Goal: Navigation & Orientation: Understand site structure

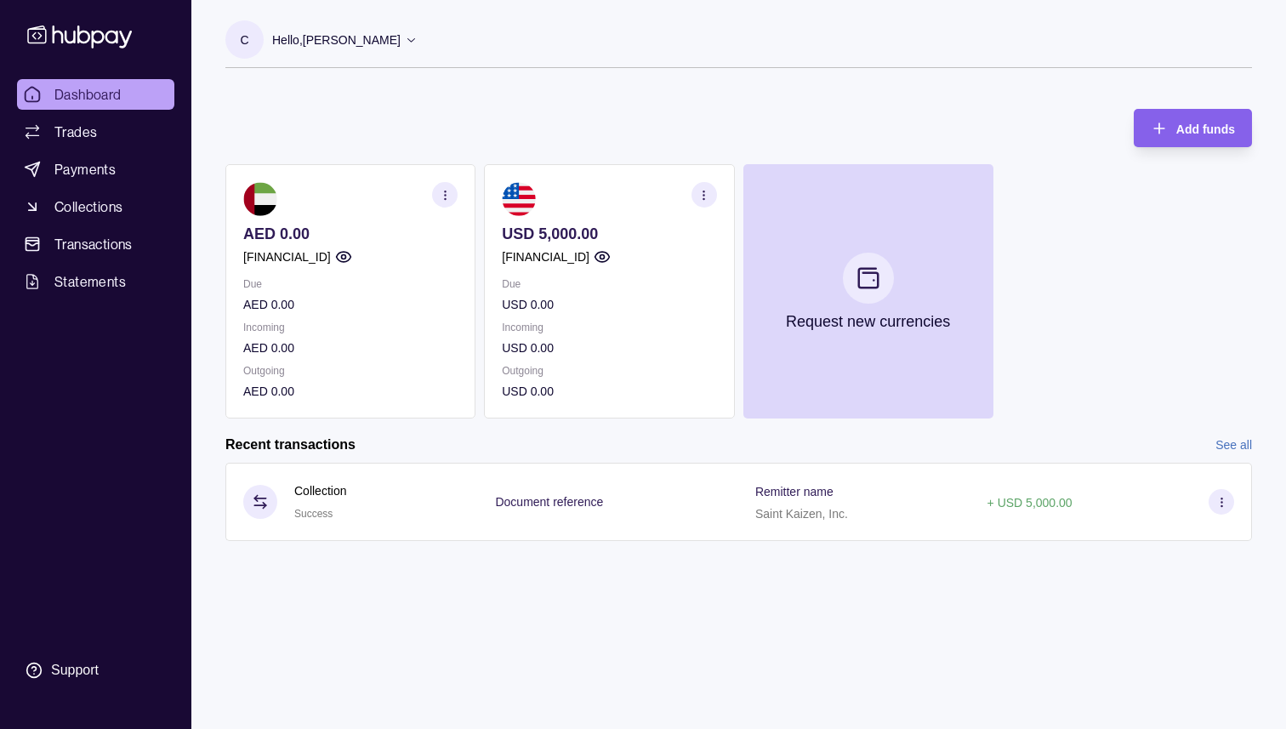
click at [418, 41] on icon at bounding box center [411, 39] width 13 height 13
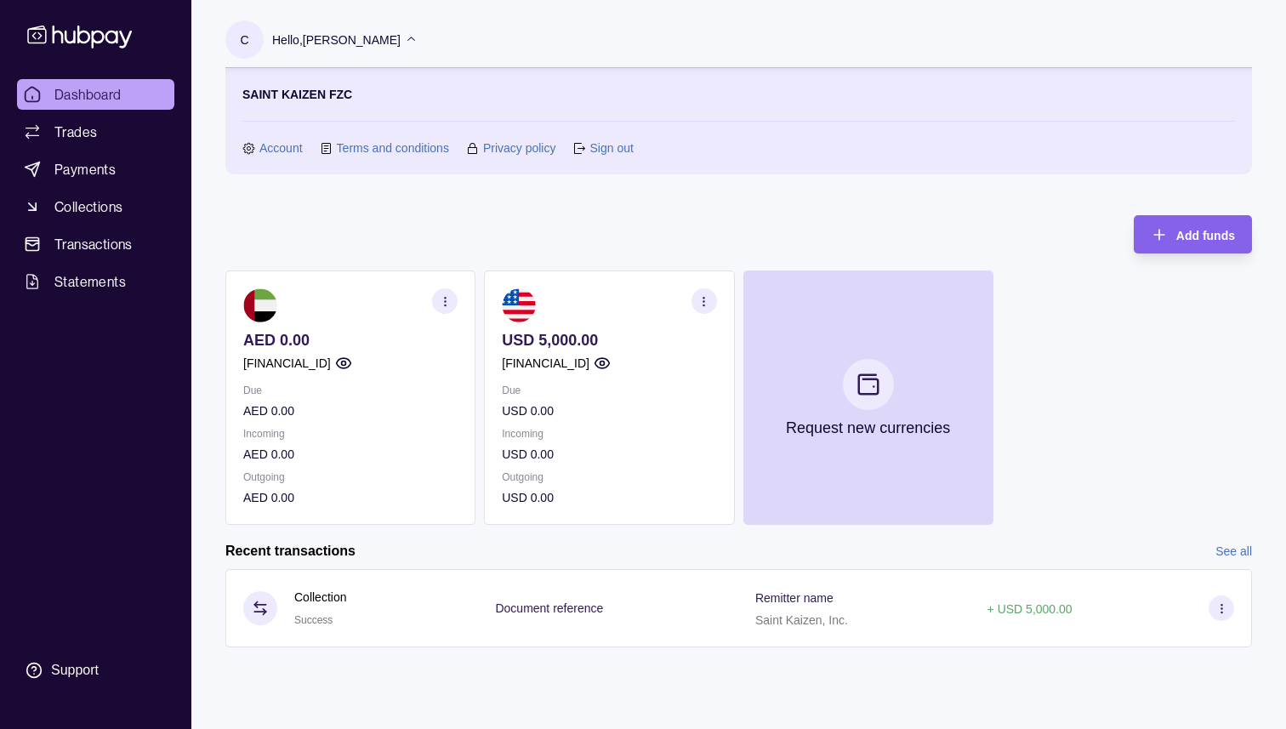
click at [319, 207] on div "Add funds AED 0.00 [FINANCIAL_ID] Due AED 0.00 Incoming AED 0.00 Outgoing AED 0…" at bounding box center [738, 361] width 1026 height 327
click at [273, 151] on link "Account" at bounding box center [280, 148] width 43 height 19
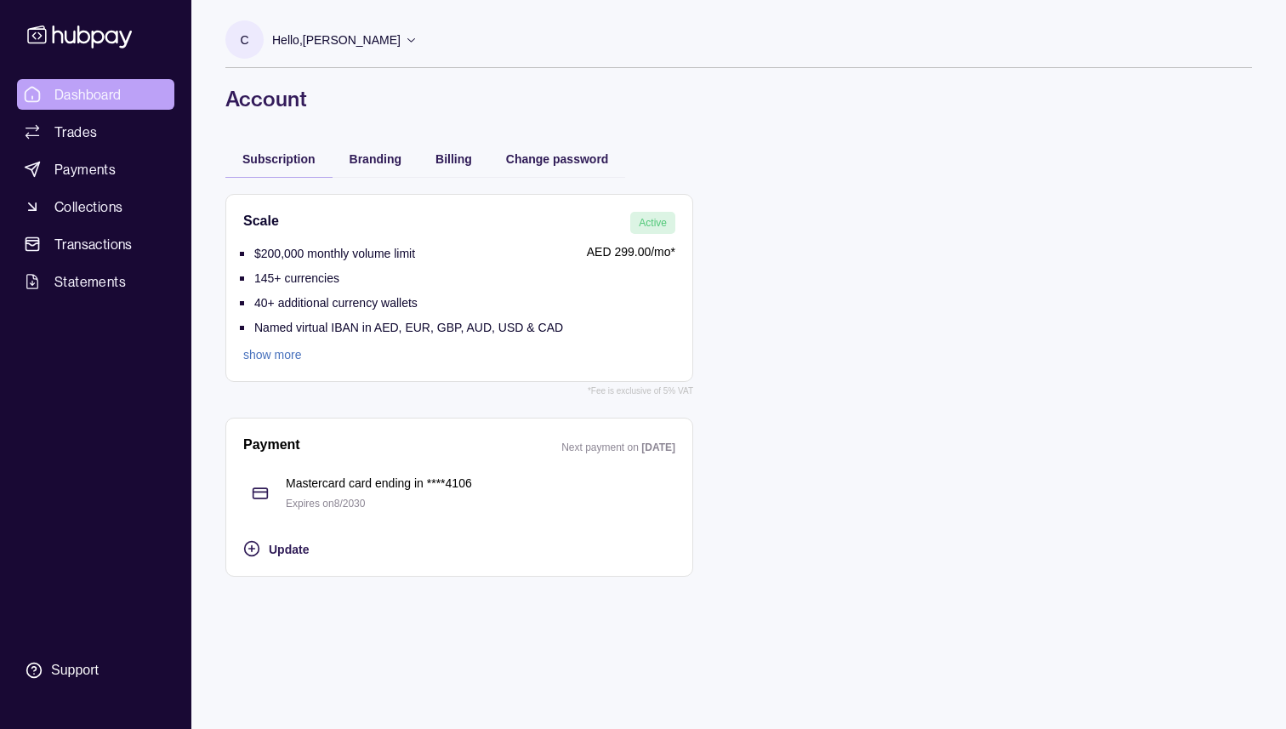
click at [88, 93] on span "Dashboard" at bounding box center [87, 94] width 67 height 20
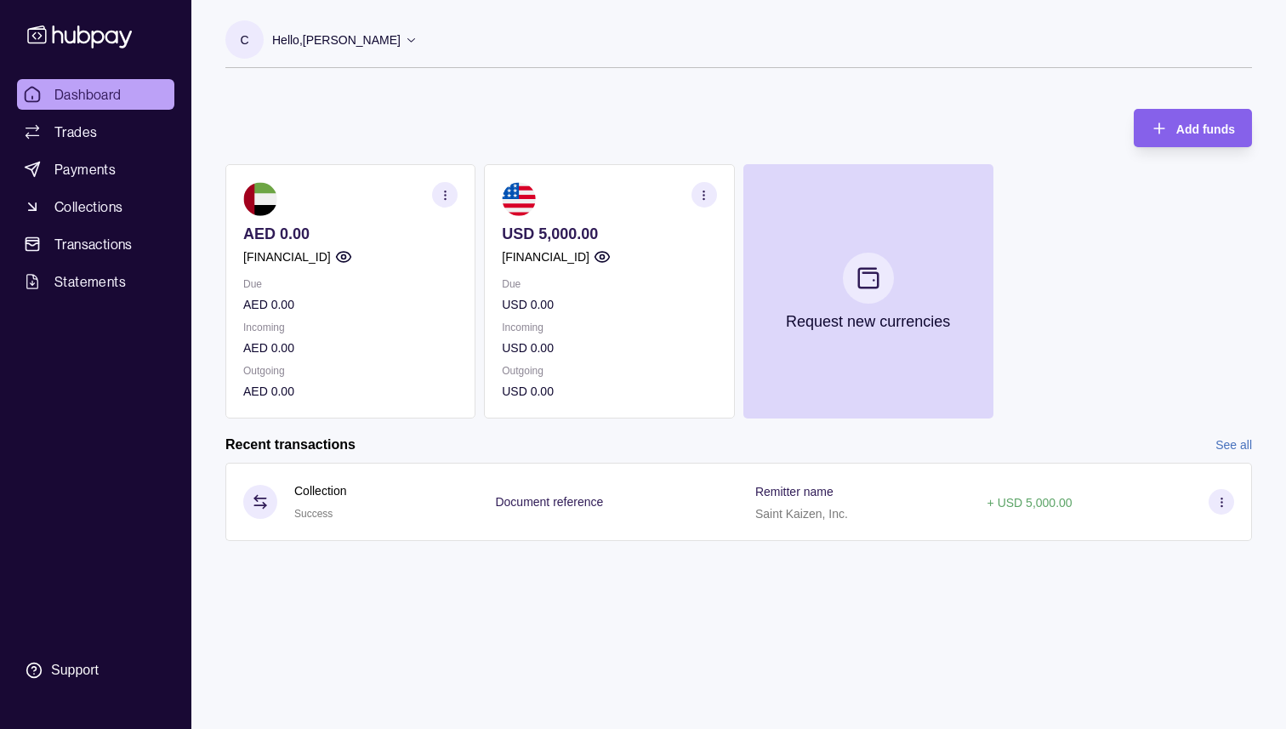
click at [60, 643] on div "Dashboard Trades Payments Collections Transactions Statements Support" at bounding box center [95, 383] width 171 height 609
click at [60, 697] on div "Dashboard Trades Payments Collections Transactions Statements Support" at bounding box center [95, 364] width 191 height 729
click at [61, 687] on section "Support" at bounding box center [95, 670] width 157 height 36
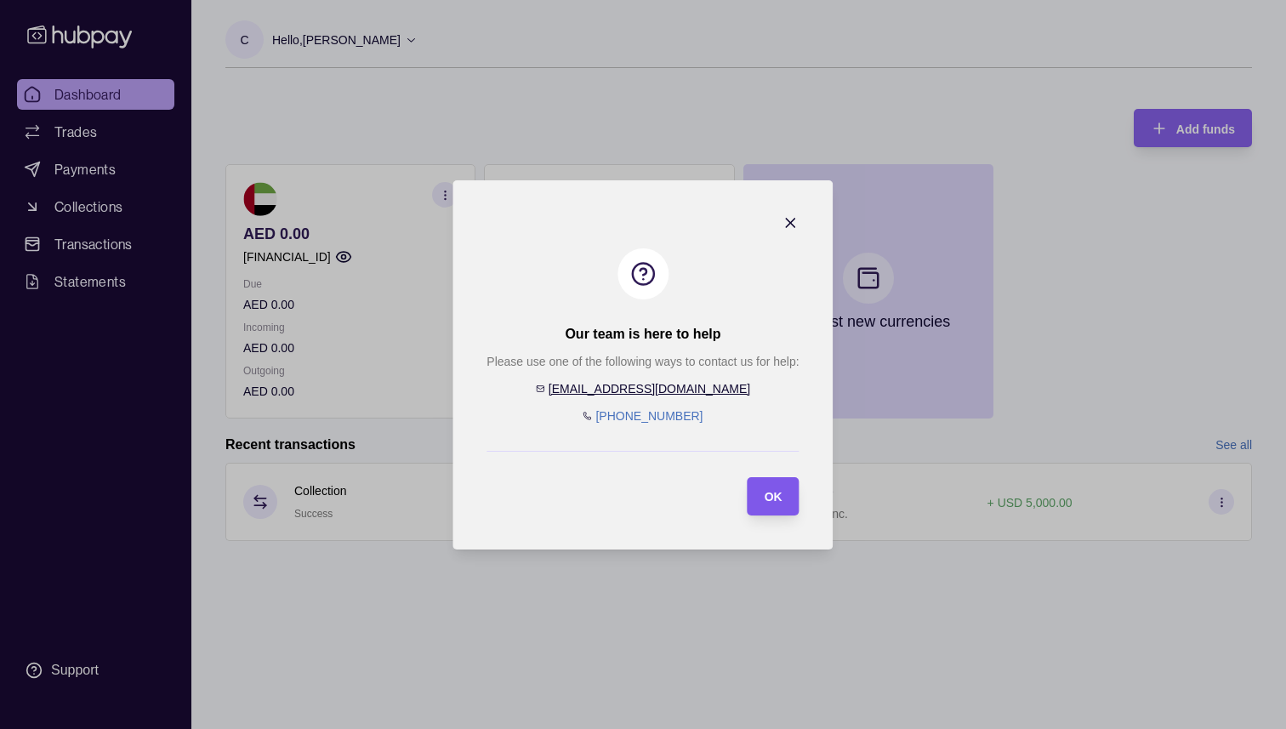
click at [775, 486] on div "OK" at bounding box center [773, 496] width 18 height 20
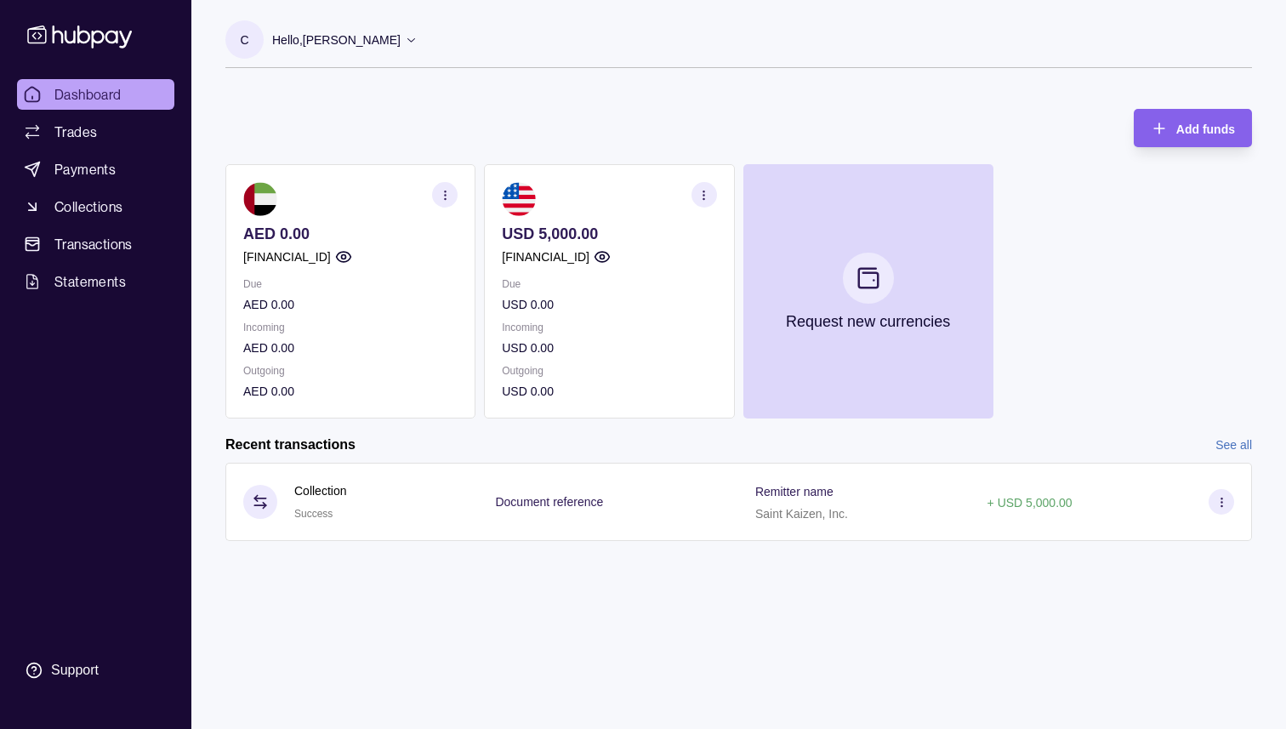
click at [418, 42] on icon at bounding box center [411, 39] width 13 height 13
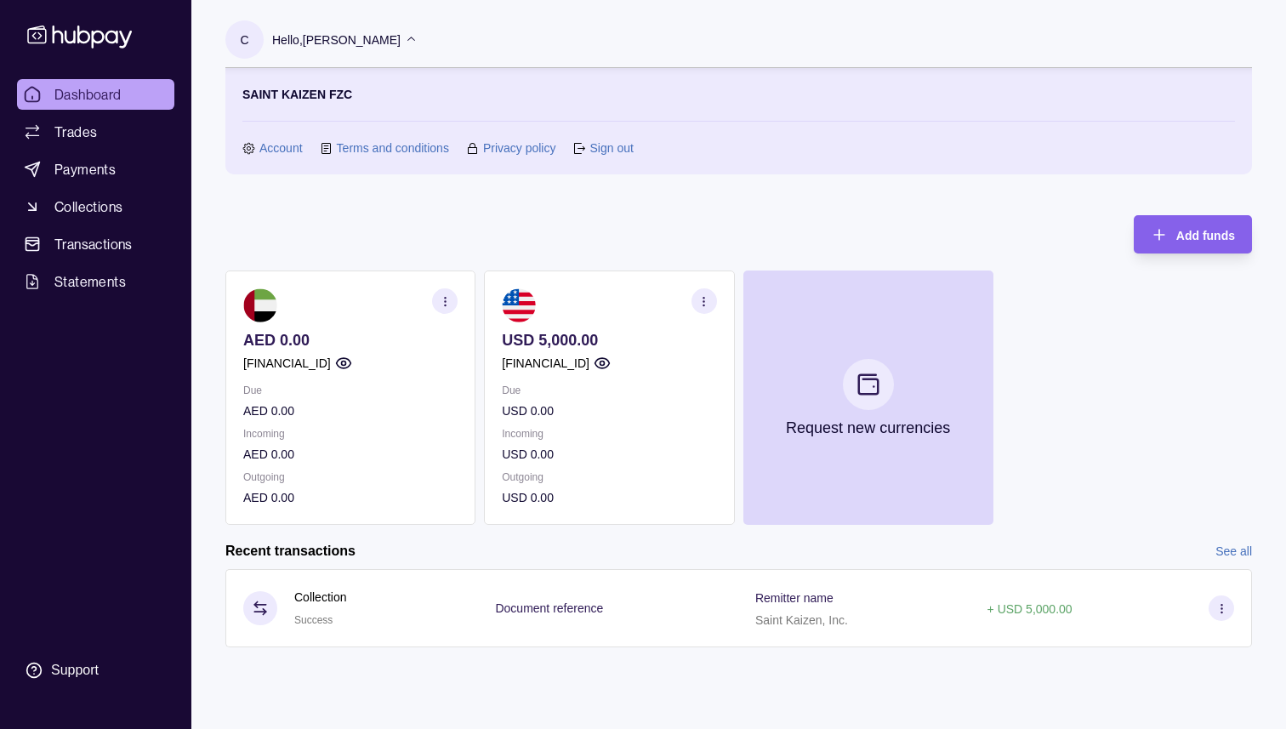
click at [266, 147] on link "Account" at bounding box center [280, 148] width 43 height 19
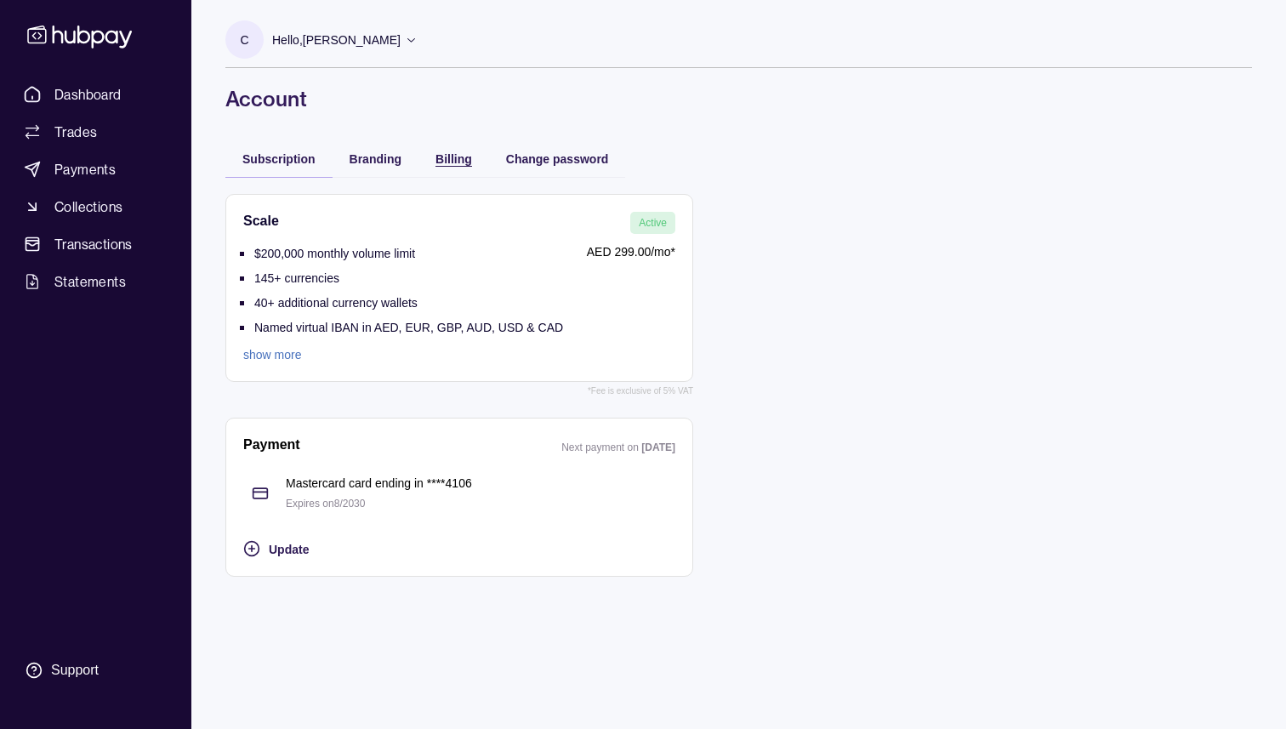
click at [469, 166] on div "Billing" at bounding box center [453, 158] width 37 height 20
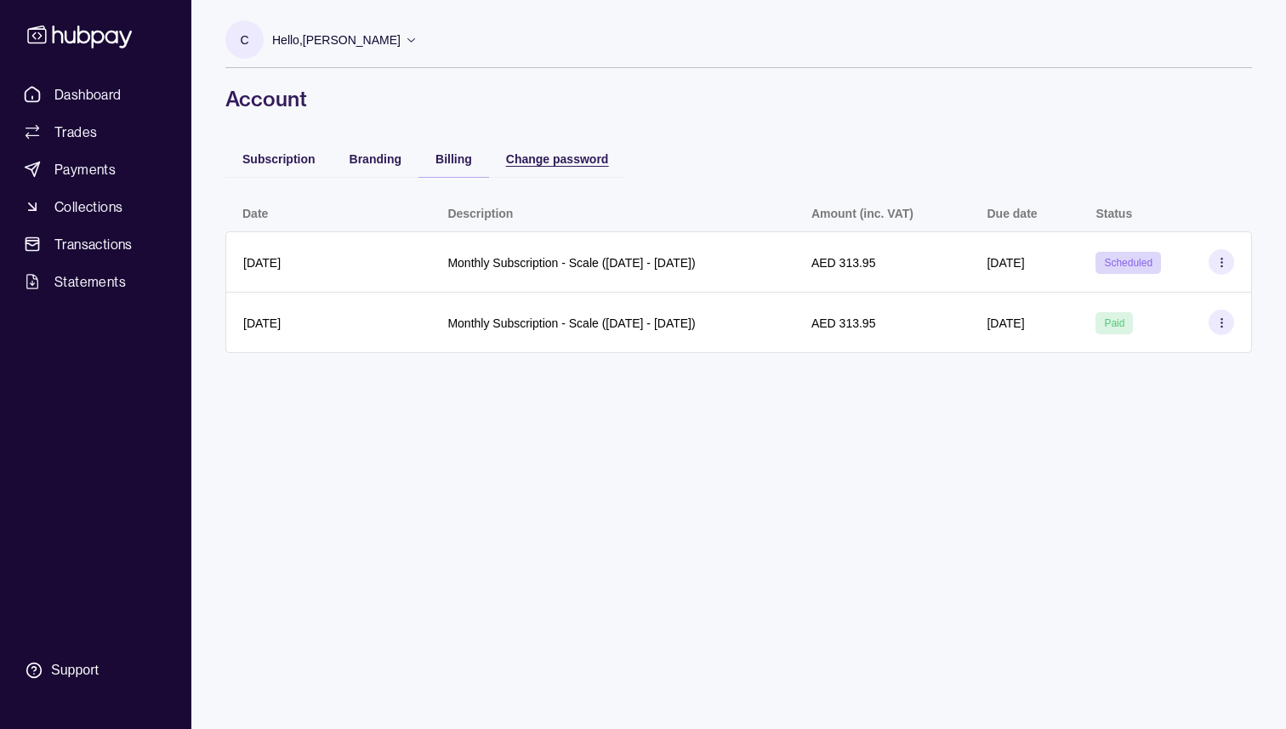
click at [535, 154] on span "Change password" at bounding box center [557, 159] width 103 height 14
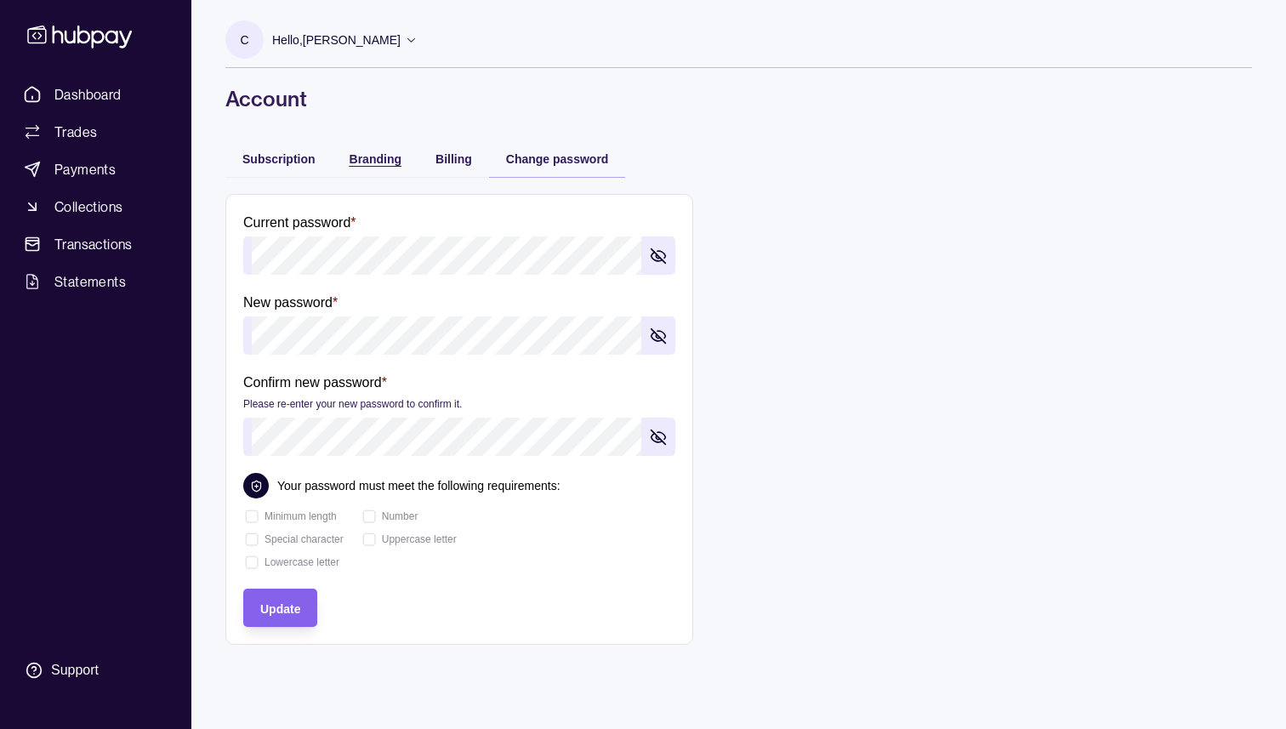
click at [385, 155] on span "Branding" at bounding box center [375, 159] width 52 height 14
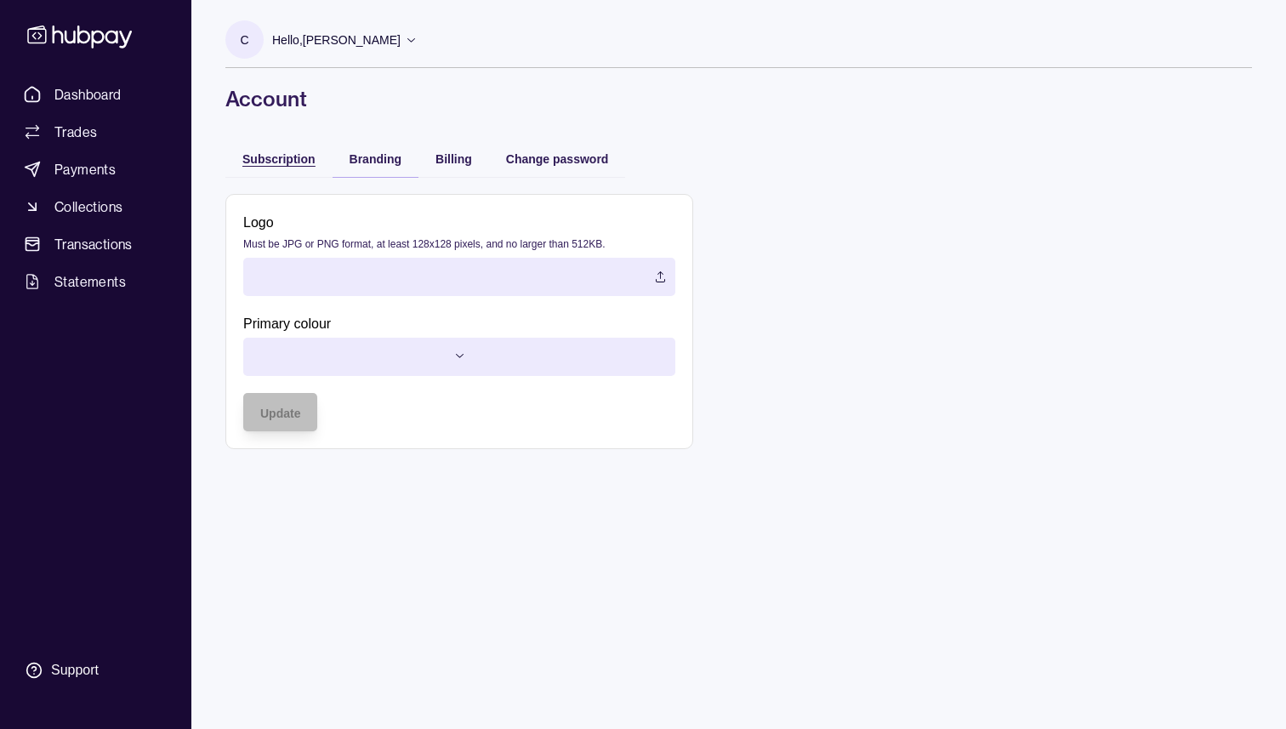
click at [290, 164] on span "Subscription" at bounding box center [278, 159] width 73 height 14
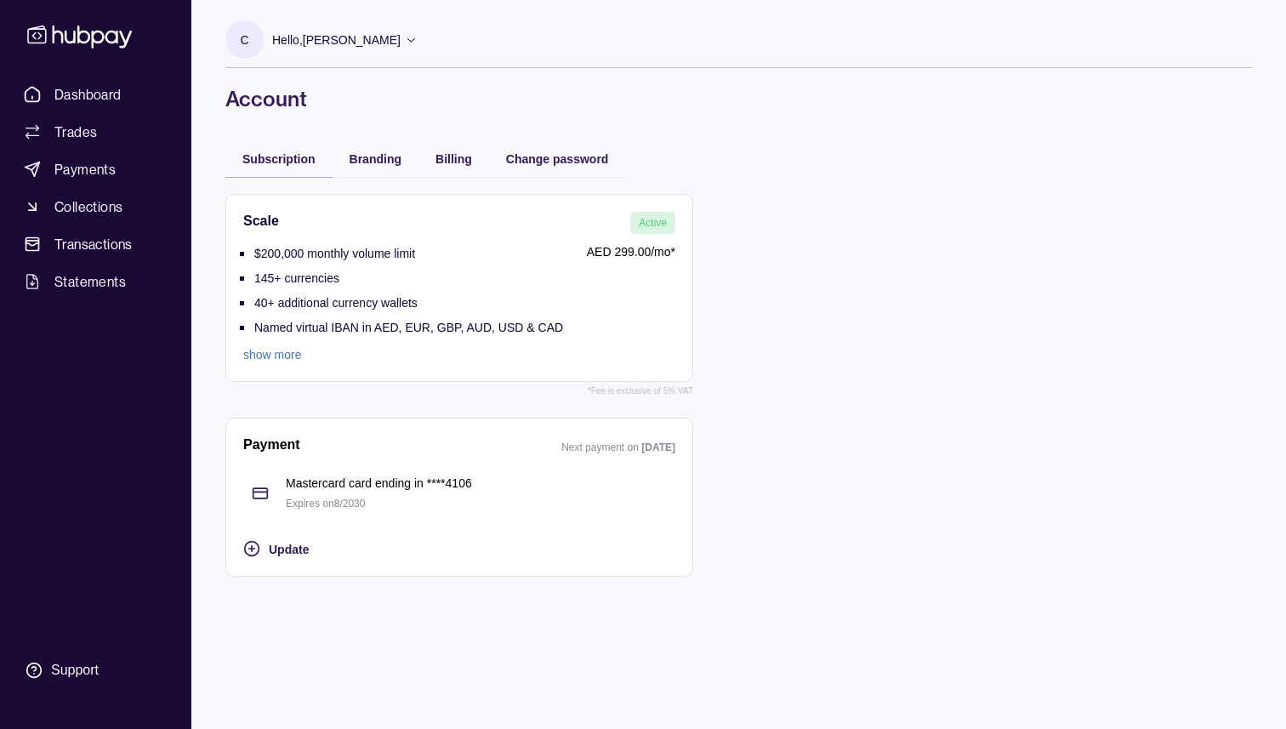
click at [287, 357] on link "show more" at bounding box center [403, 354] width 320 height 19
click at [95, 22] on icon at bounding box center [80, 35] width 112 height 31
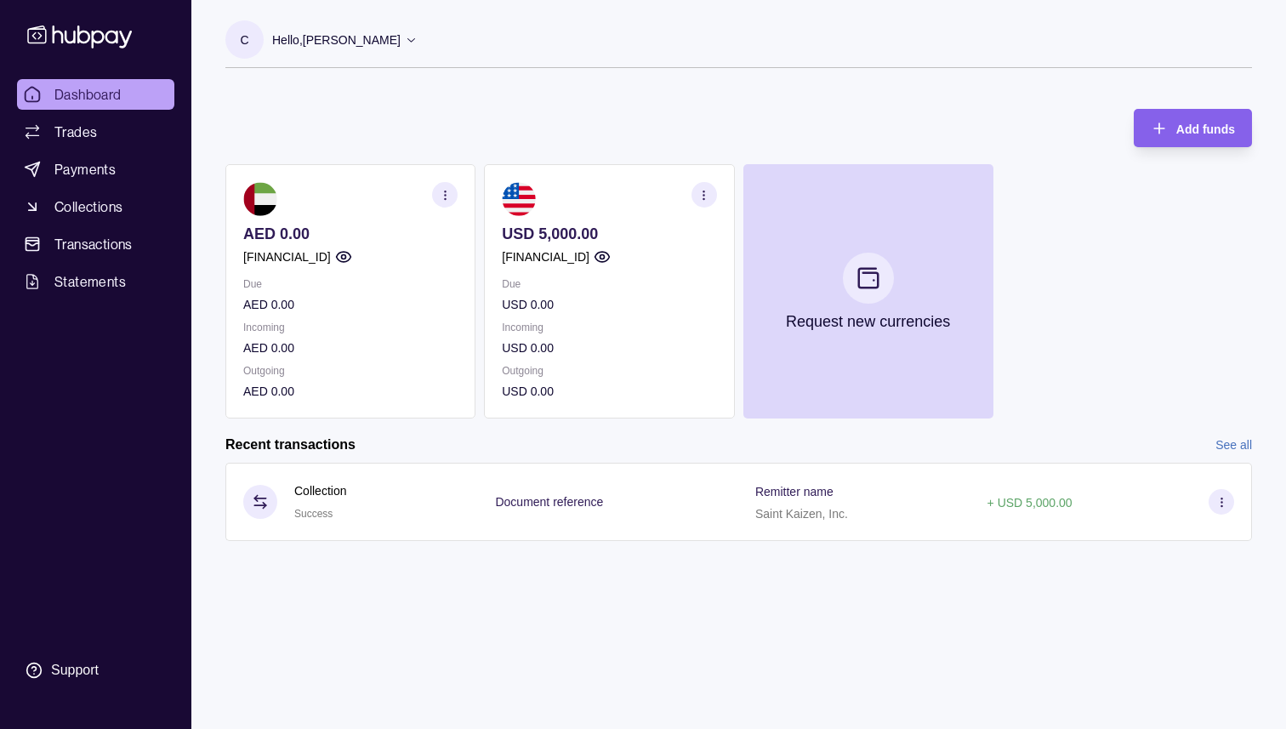
click at [384, 38] on p "Hello, [PERSON_NAME]" at bounding box center [336, 40] width 128 height 19
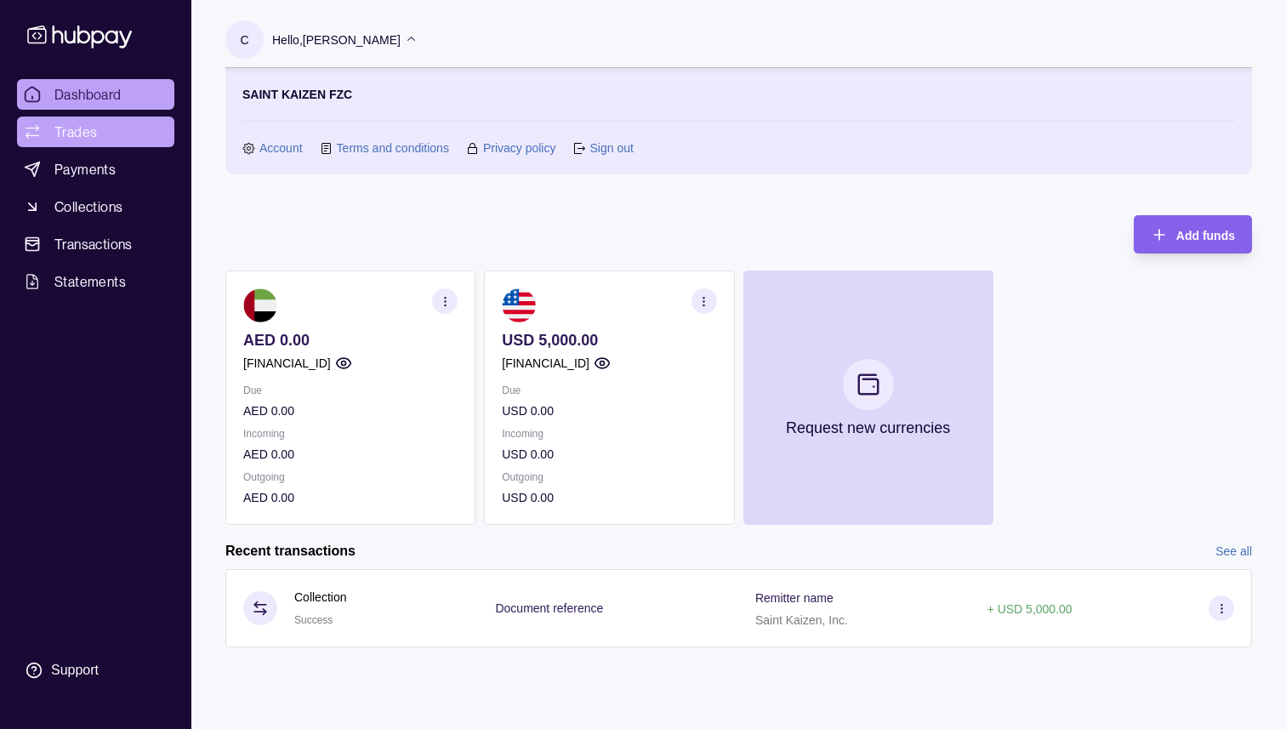
click at [105, 135] on link "Trades" at bounding box center [95, 131] width 157 height 31
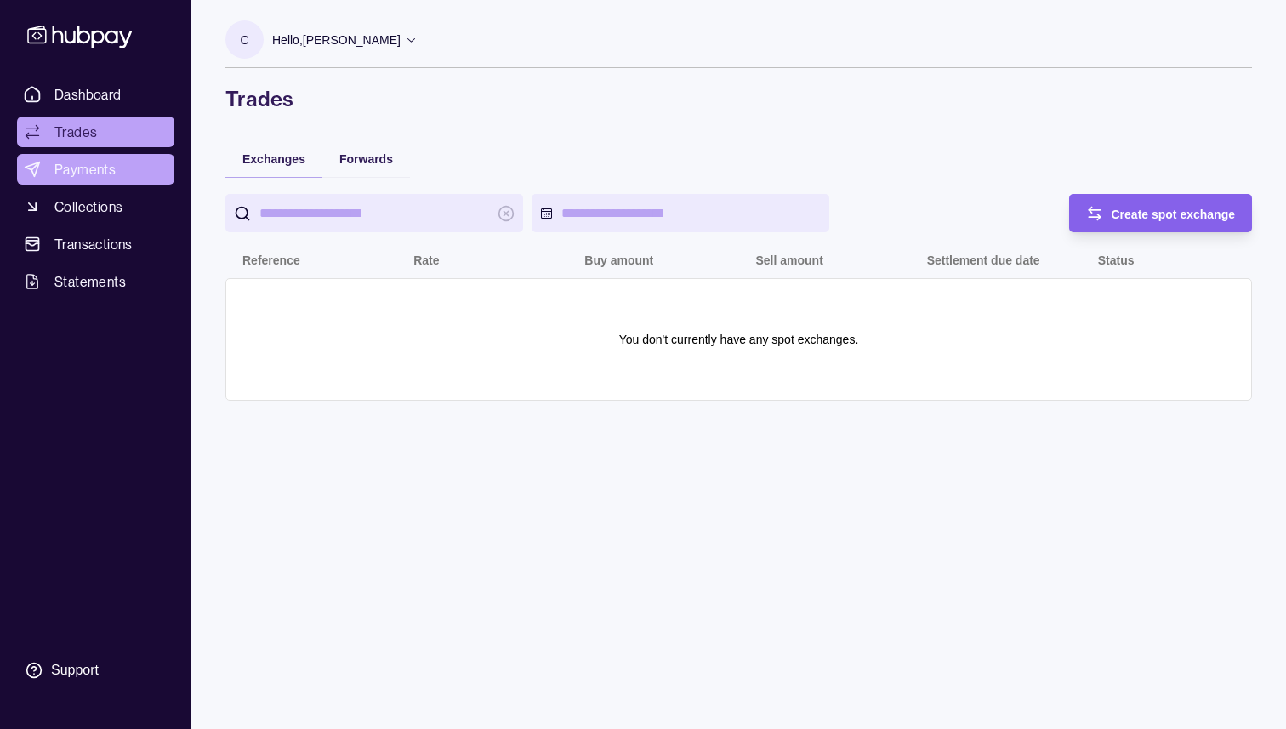
click at [70, 179] on link "Payments" at bounding box center [95, 169] width 157 height 31
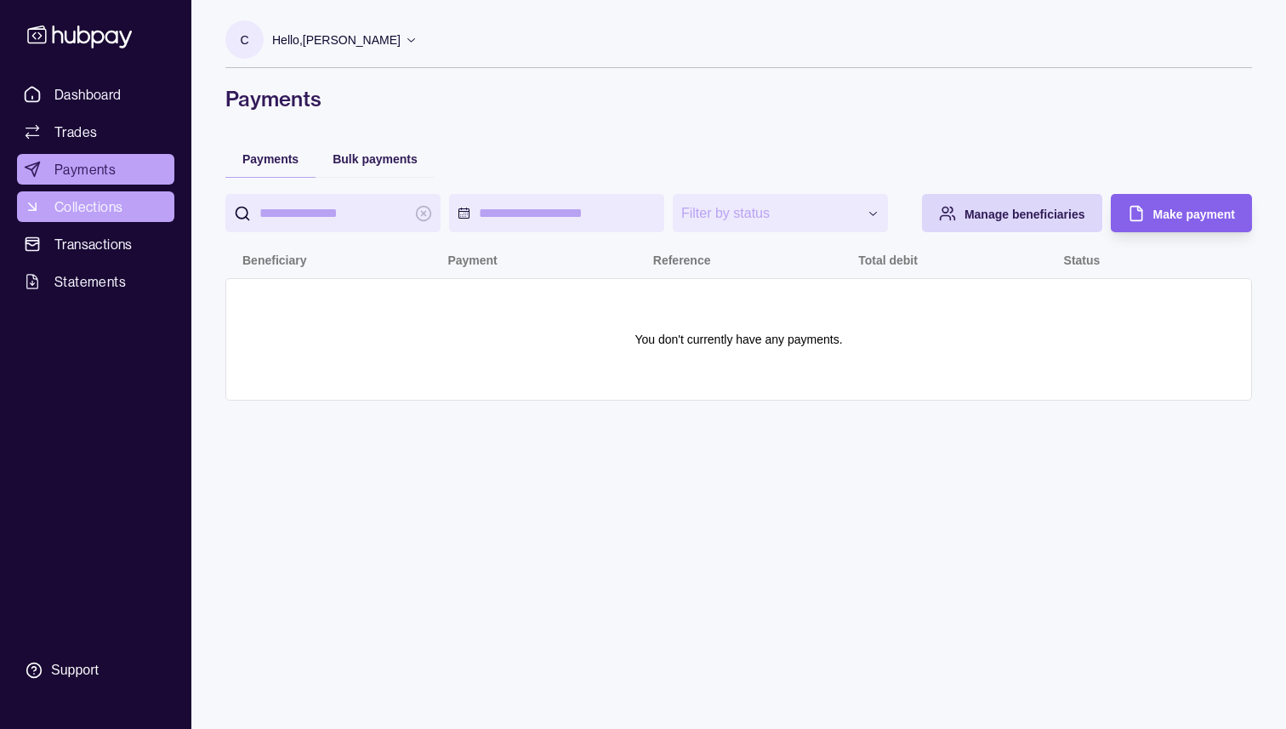
click at [122, 201] on span "Collections" at bounding box center [88, 206] width 68 height 20
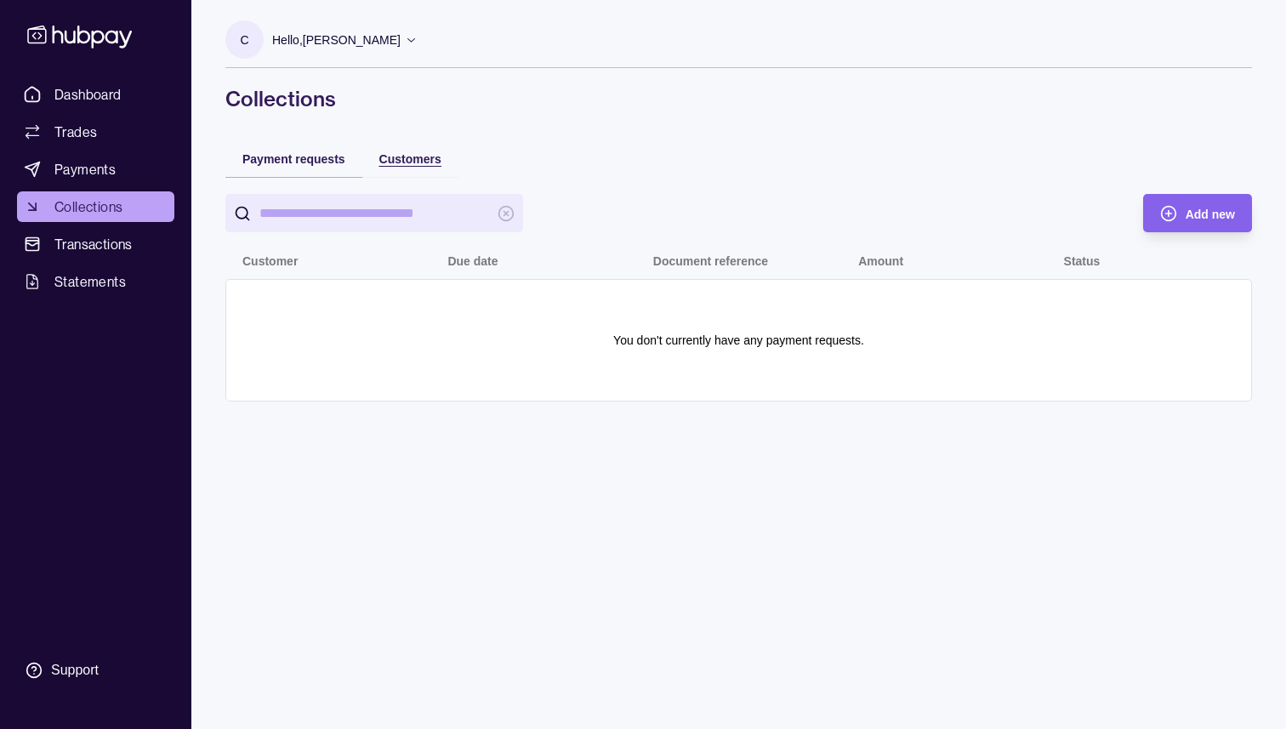
click at [414, 157] on span "Customers" at bounding box center [410, 159] width 62 height 14
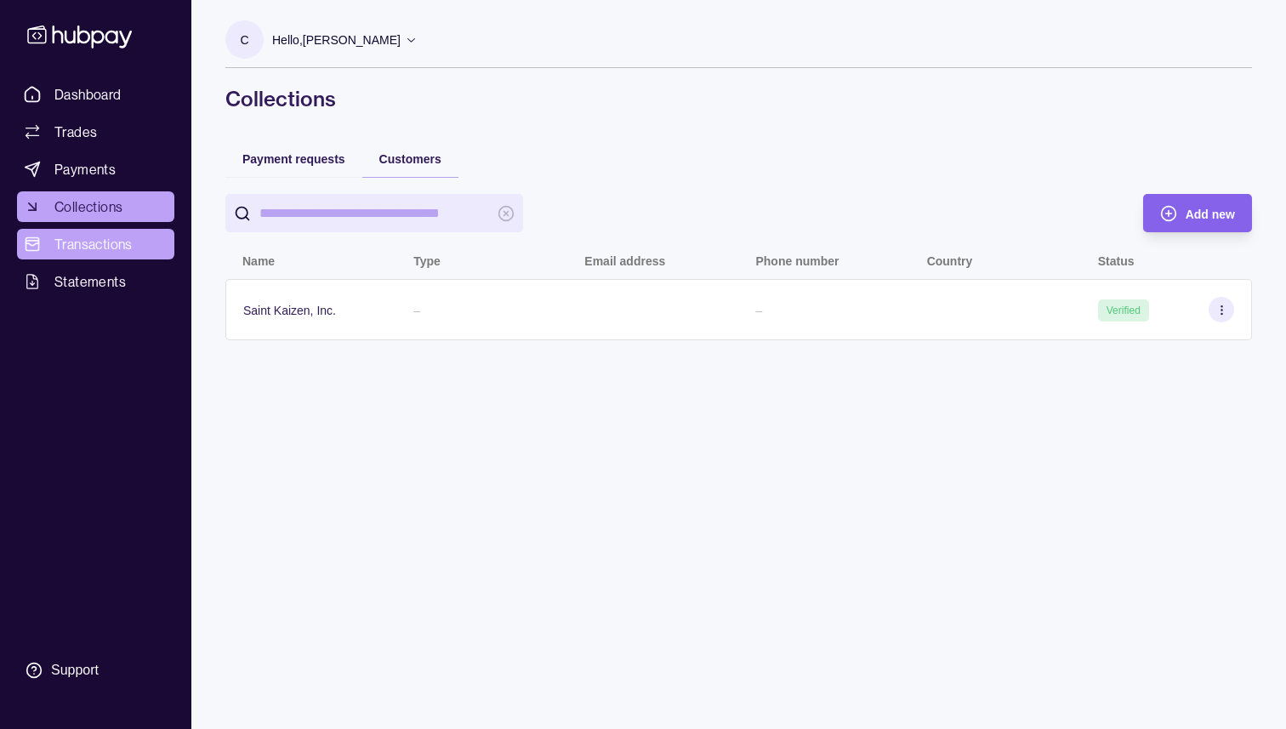
click at [88, 253] on span "Transactions" at bounding box center [93, 244] width 78 height 20
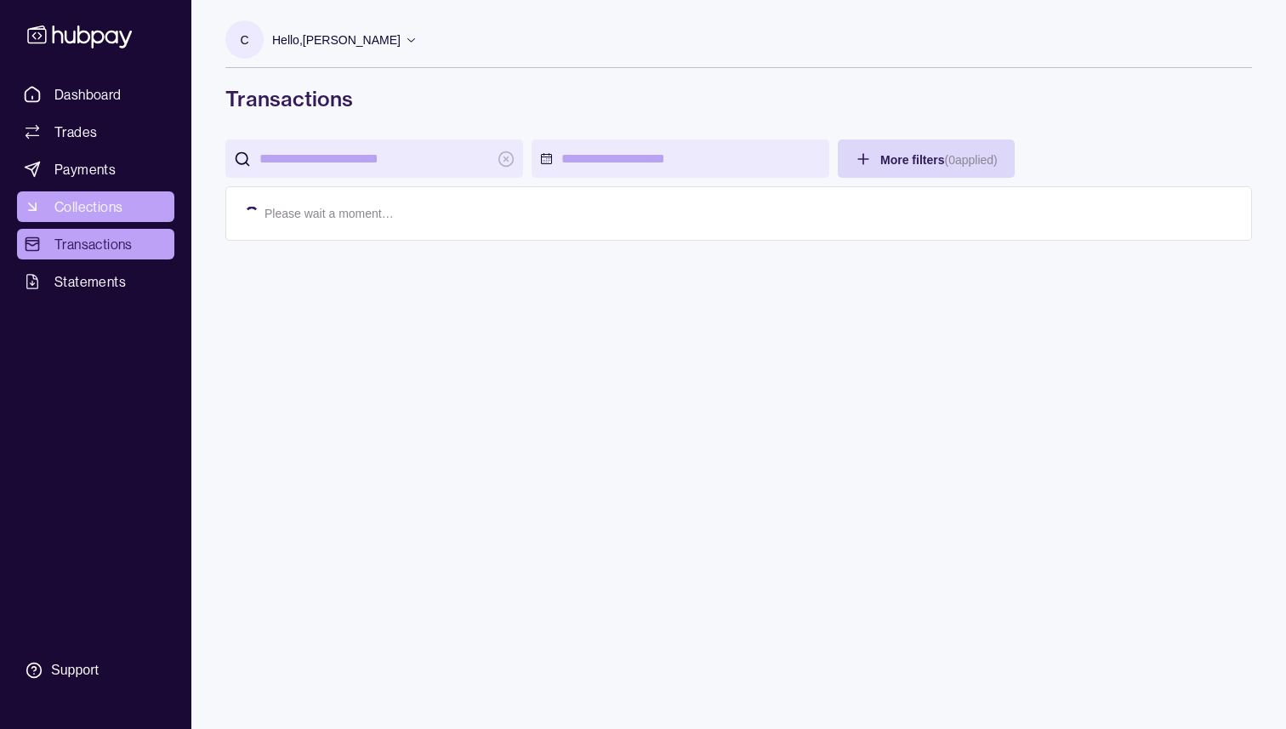
click at [109, 217] on link "Collections" at bounding box center [95, 206] width 157 height 31
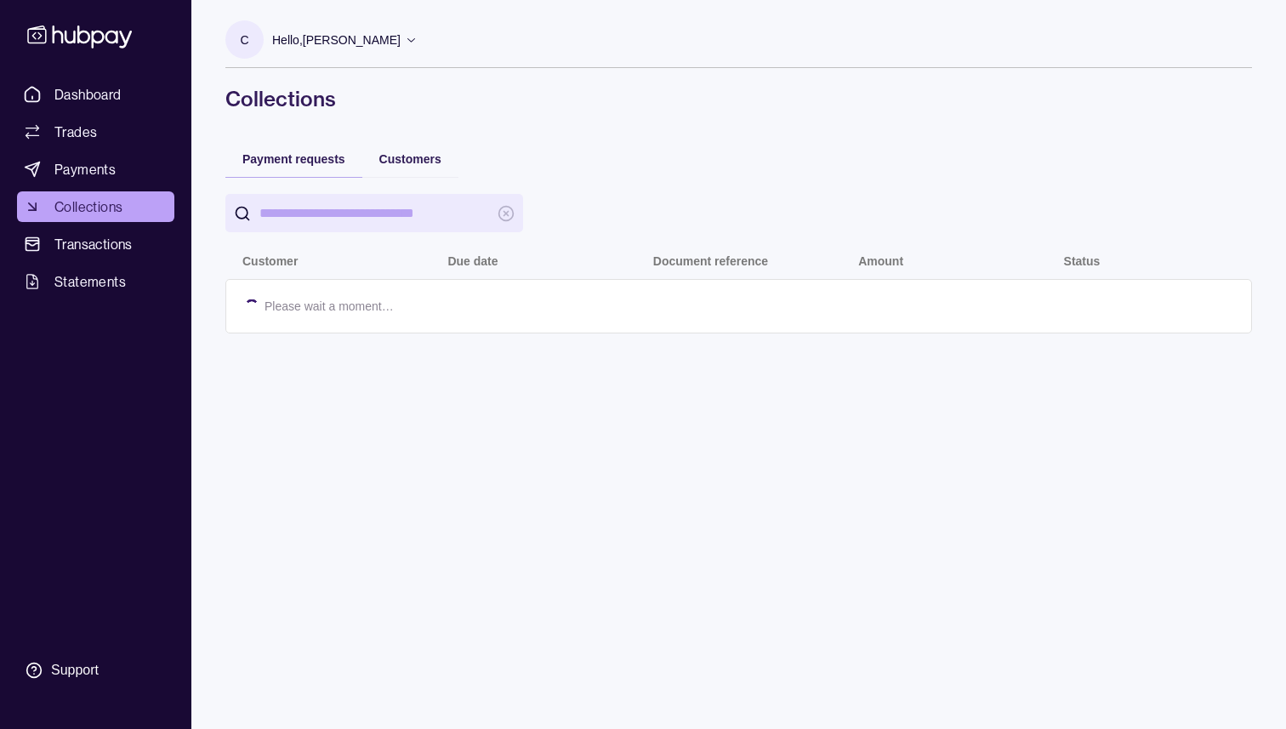
click at [425, 139] on div "Customers" at bounding box center [410, 157] width 96 height 37
click at [418, 156] on span "Customers" at bounding box center [410, 159] width 62 height 14
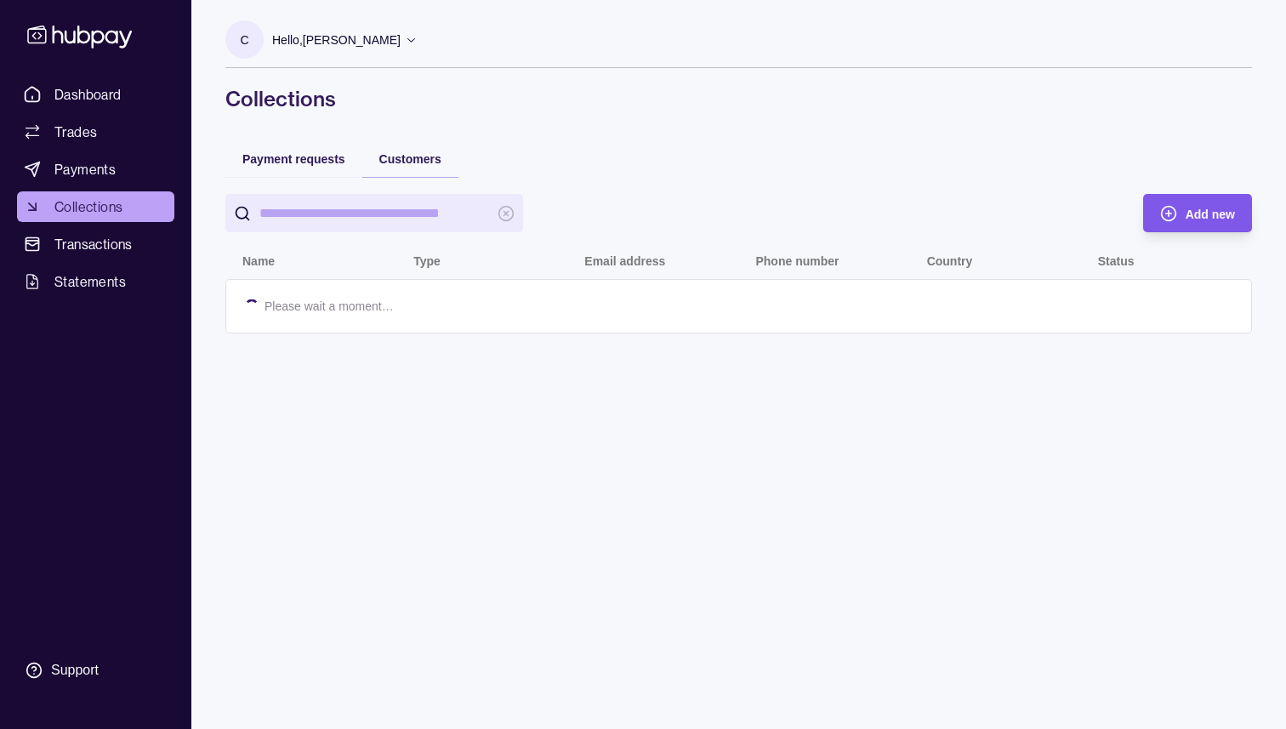
click at [1211, 208] on span "Add new" at bounding box center [1209, 214] width 49 height 14
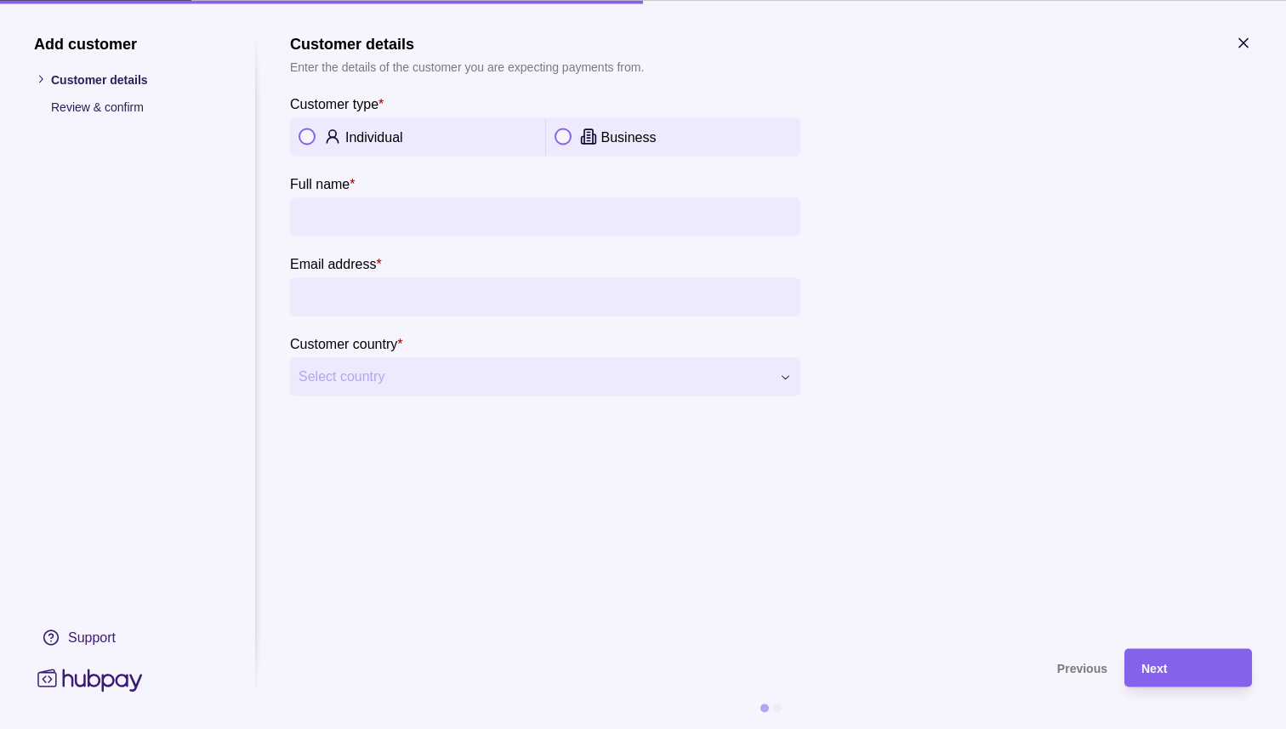
click at [1239, 43] on icon "button" at bounding box center [1243, 42] width 17 height 17
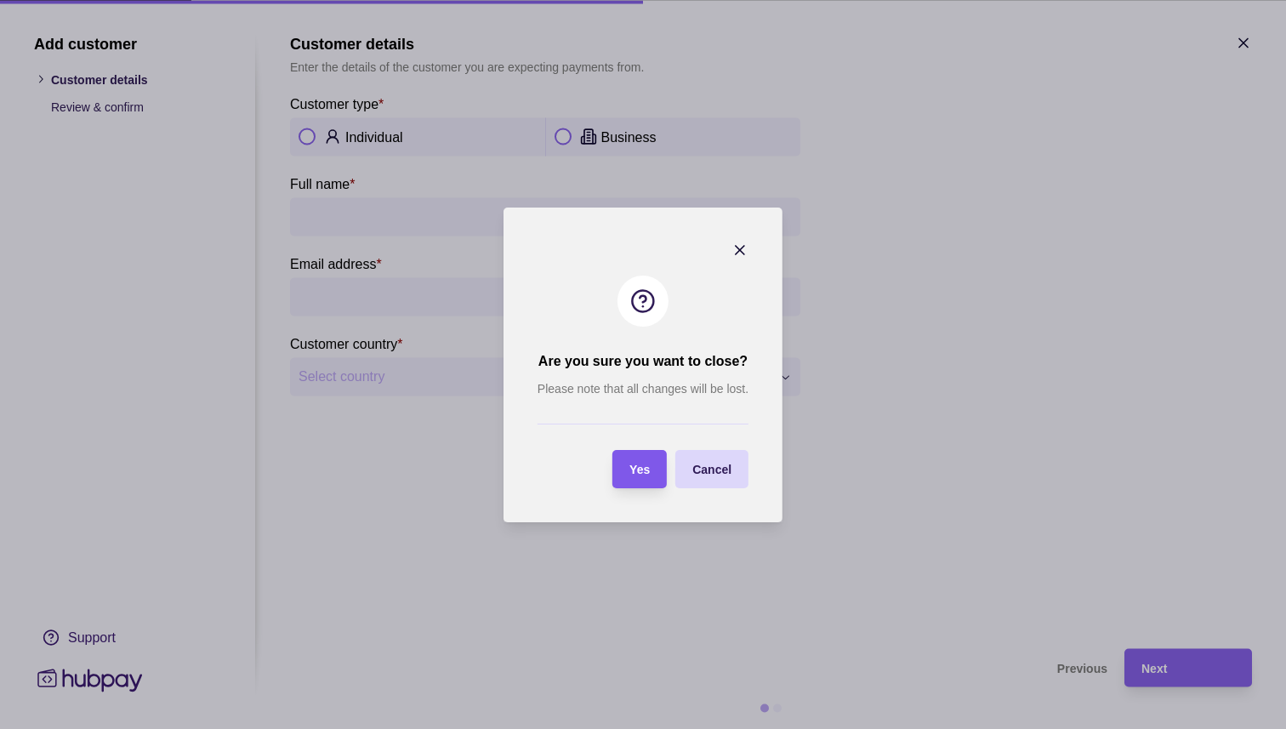
click at [639, 456] on div "Yes" at bounding box center [627, 469] width 46 height 38
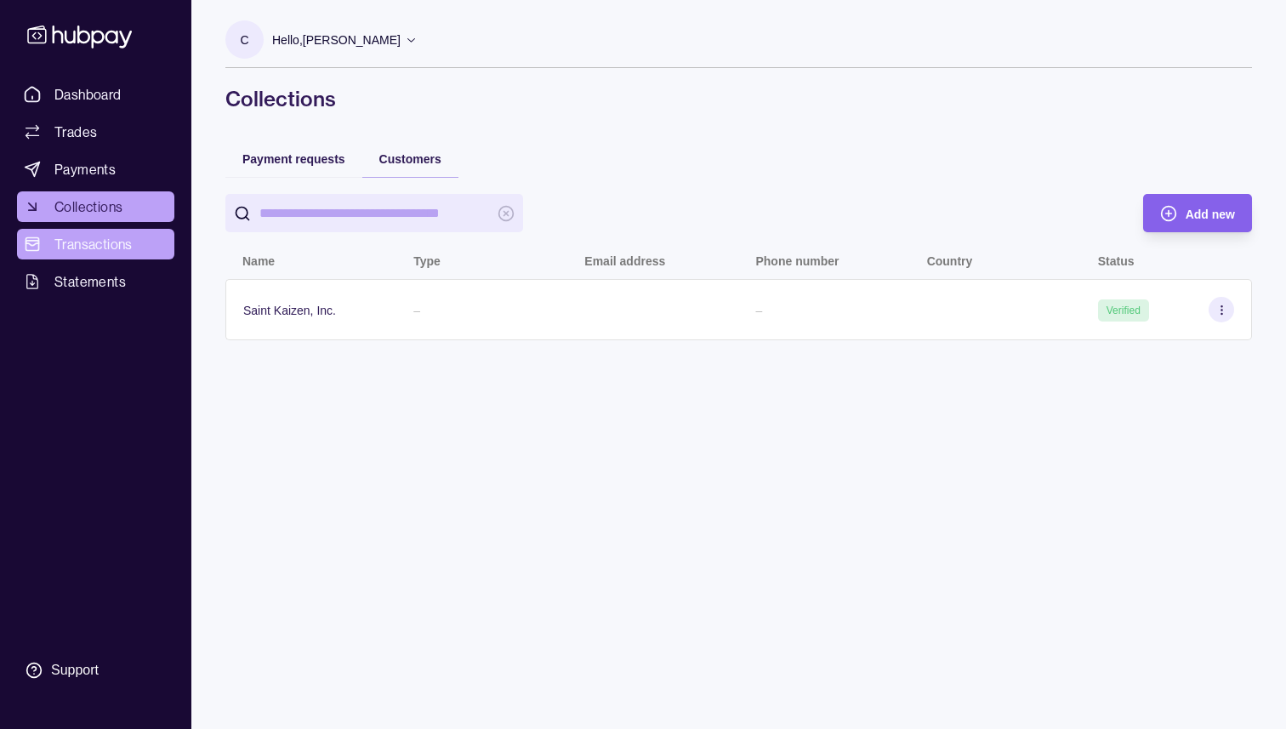
click at [106, 236] on span "Transactions" at bounding box center [93, 244] width 78 height 20
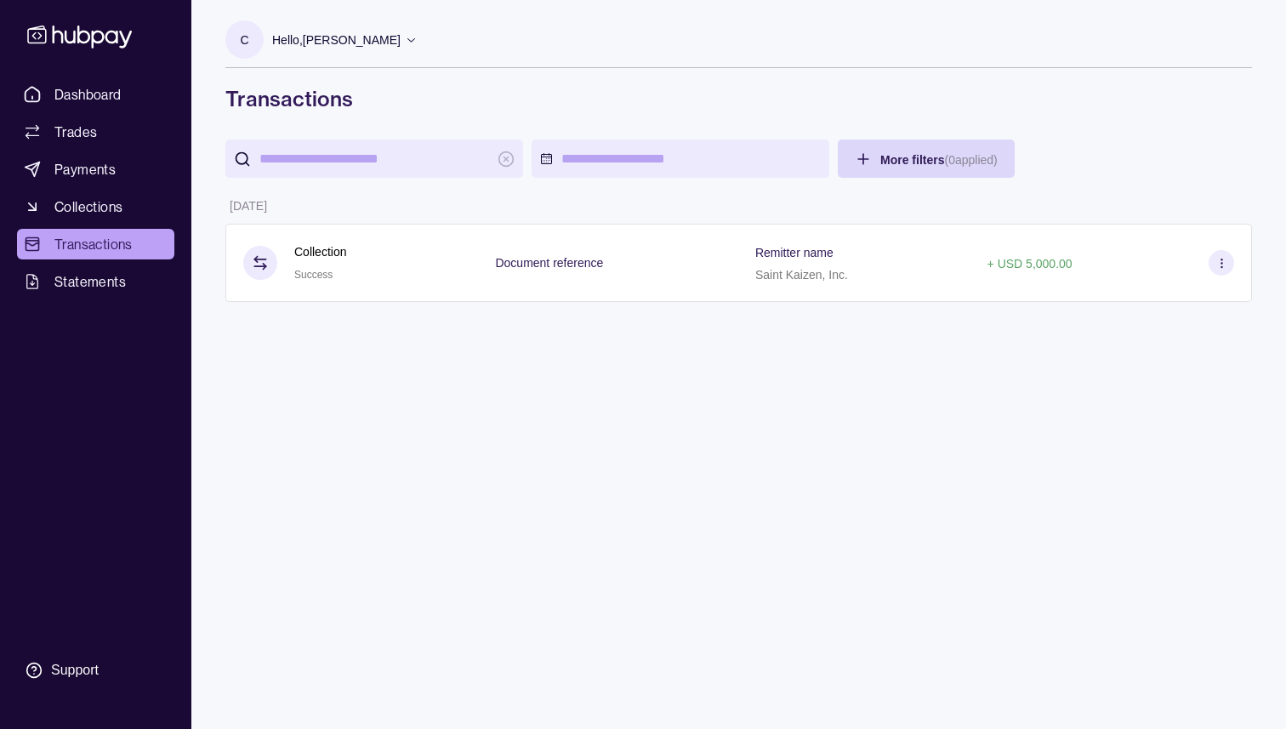
click at [468, 107] on h1 "Transactions" at bounding box center [738, 98] width 1026 height 27
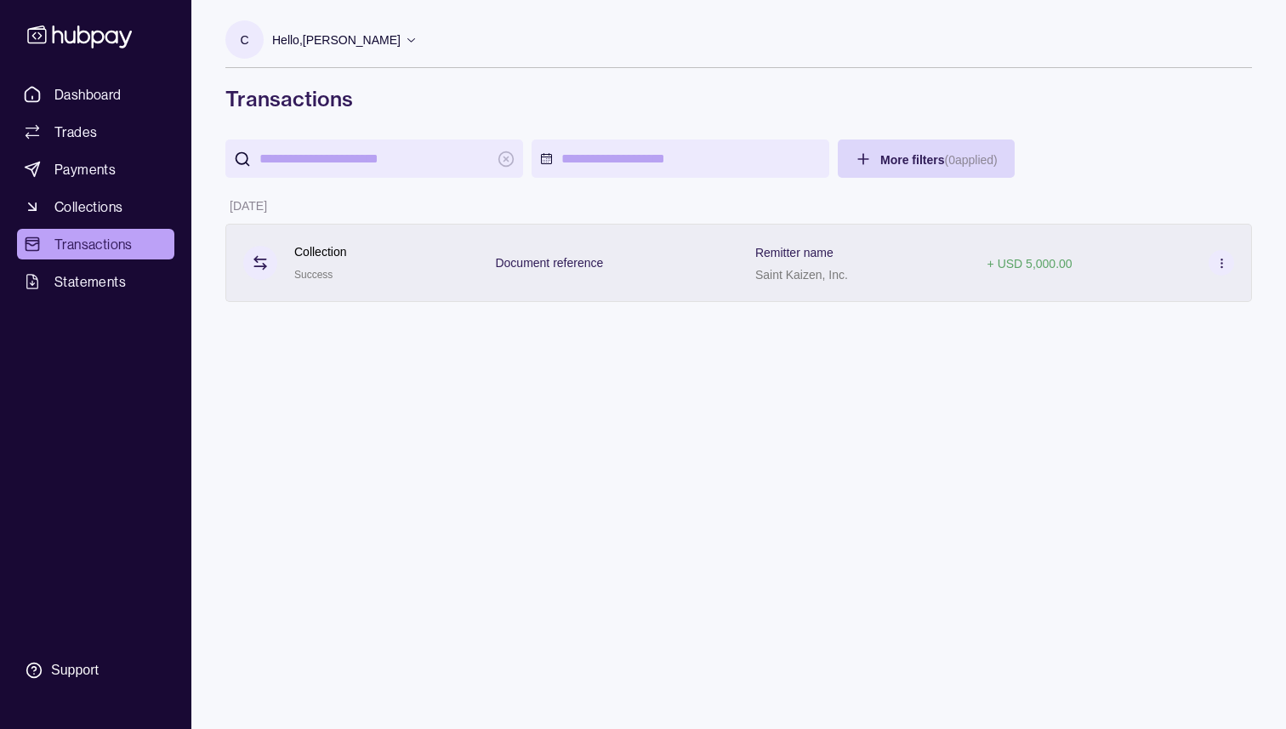
click at [566, 264] on p "Document reference" at bounding box center [549, 263] width 108 height 14
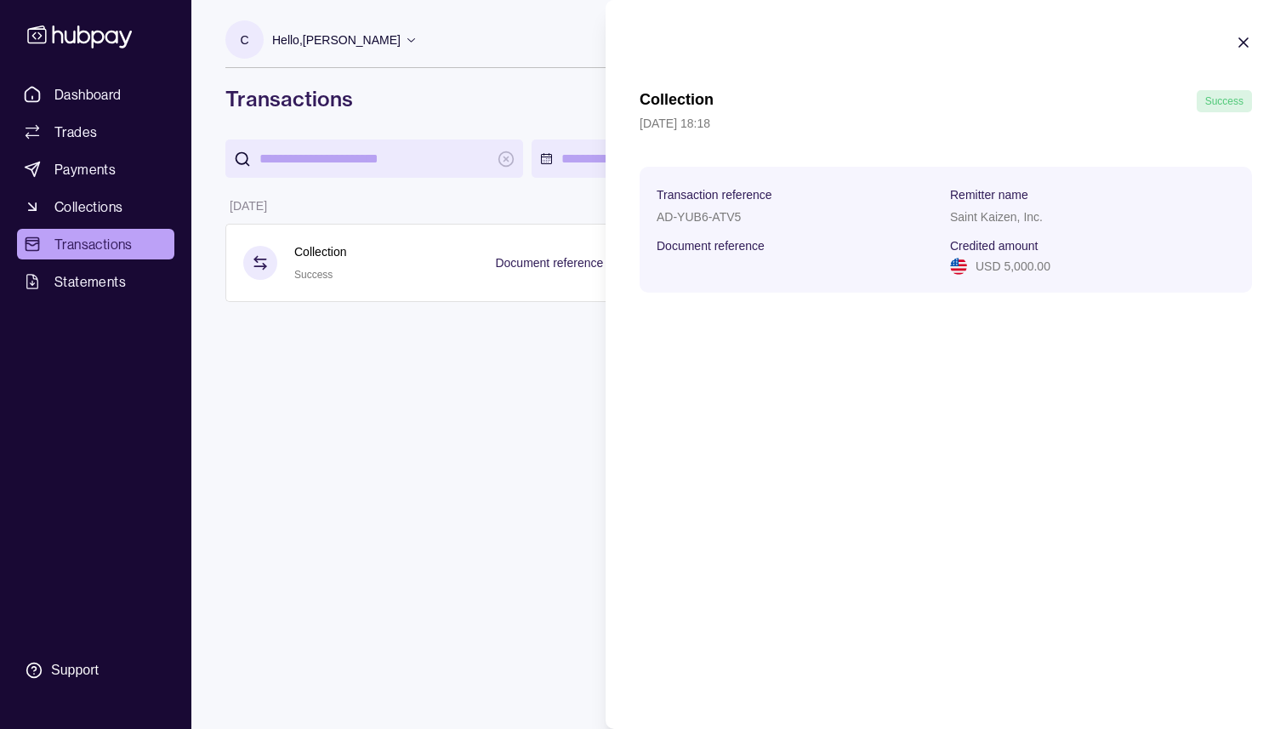
click at [1243, 40] on icon "button" at bounding box center [1243, 42] width 17 height 17
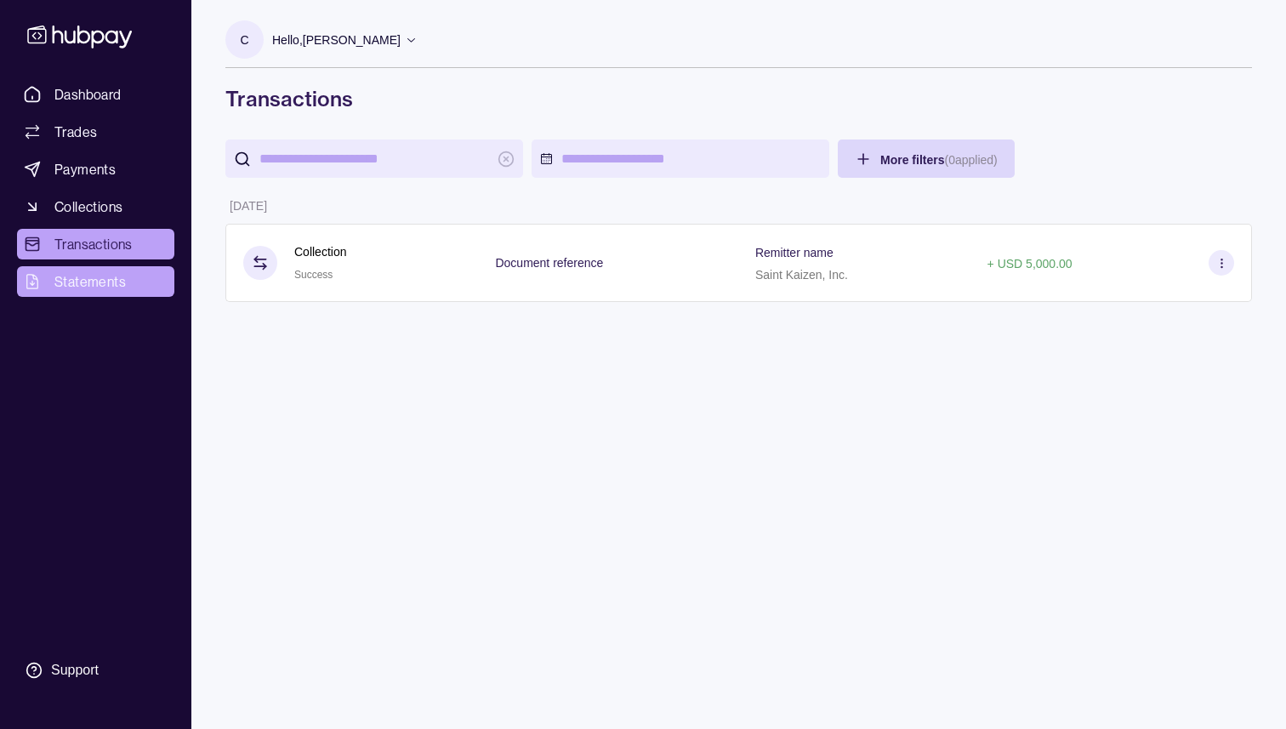
click at [71, 285] on span "Statements" at bounding box center [89, 281] width 71 height 20
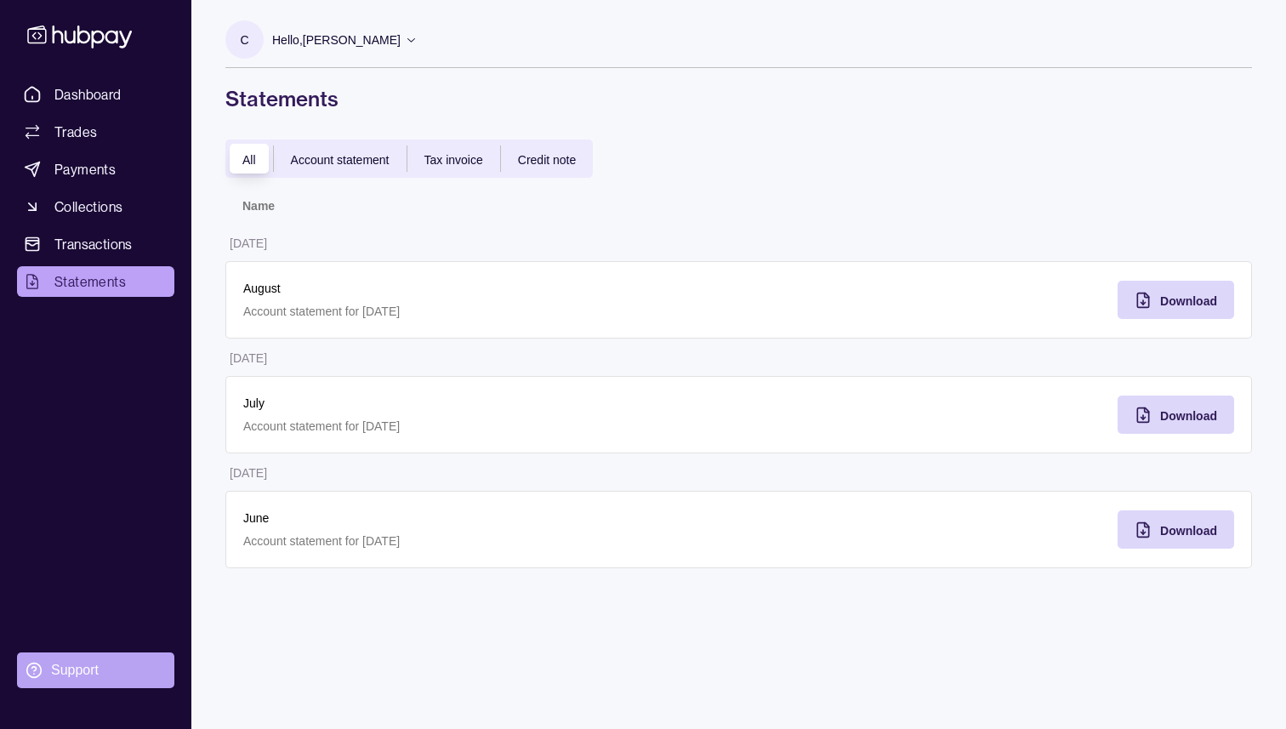
click at [65, 678] on div "Support" at bounding box center [75, 670] width 48 height 19
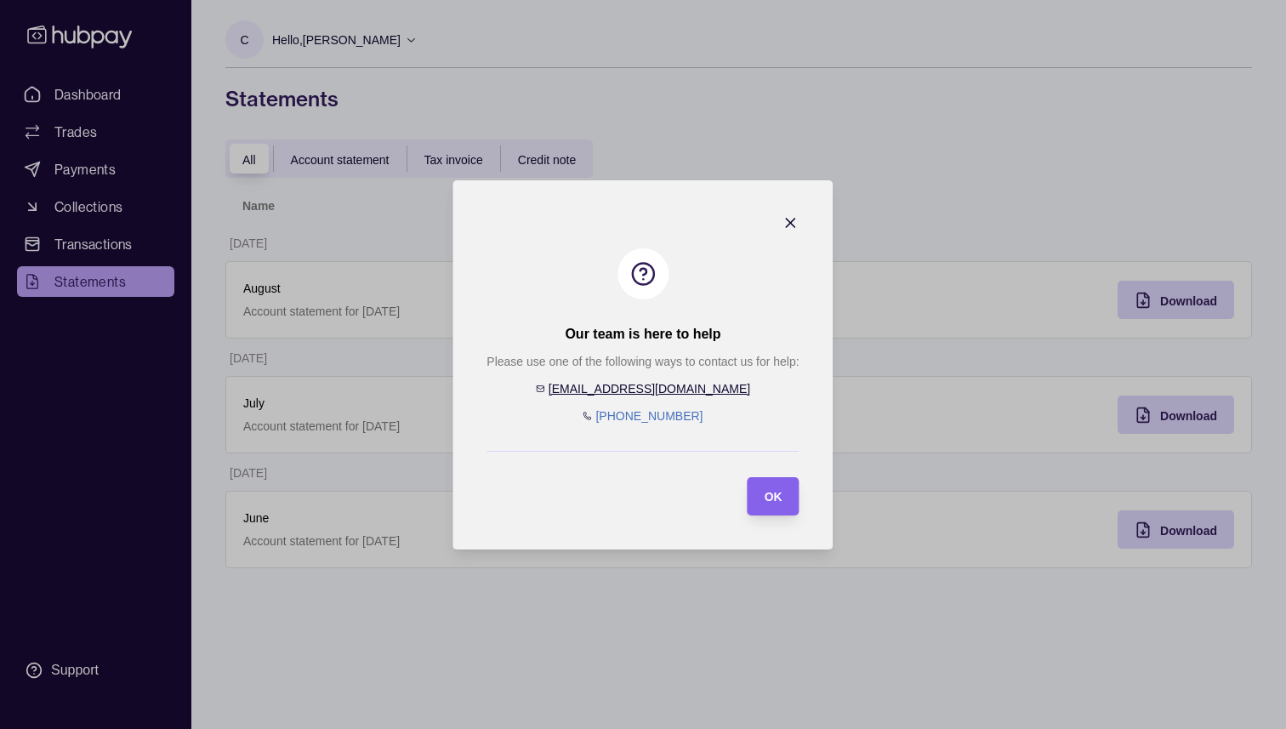
click at [639, 384] on link "[EMAIL_ADDRESS][DOMAIN_NAME]" at bounding box center [649, 389] width 202 height 14
click at [794, 219] on icon "button" at bounding box center [791, 223] width 9 height 9
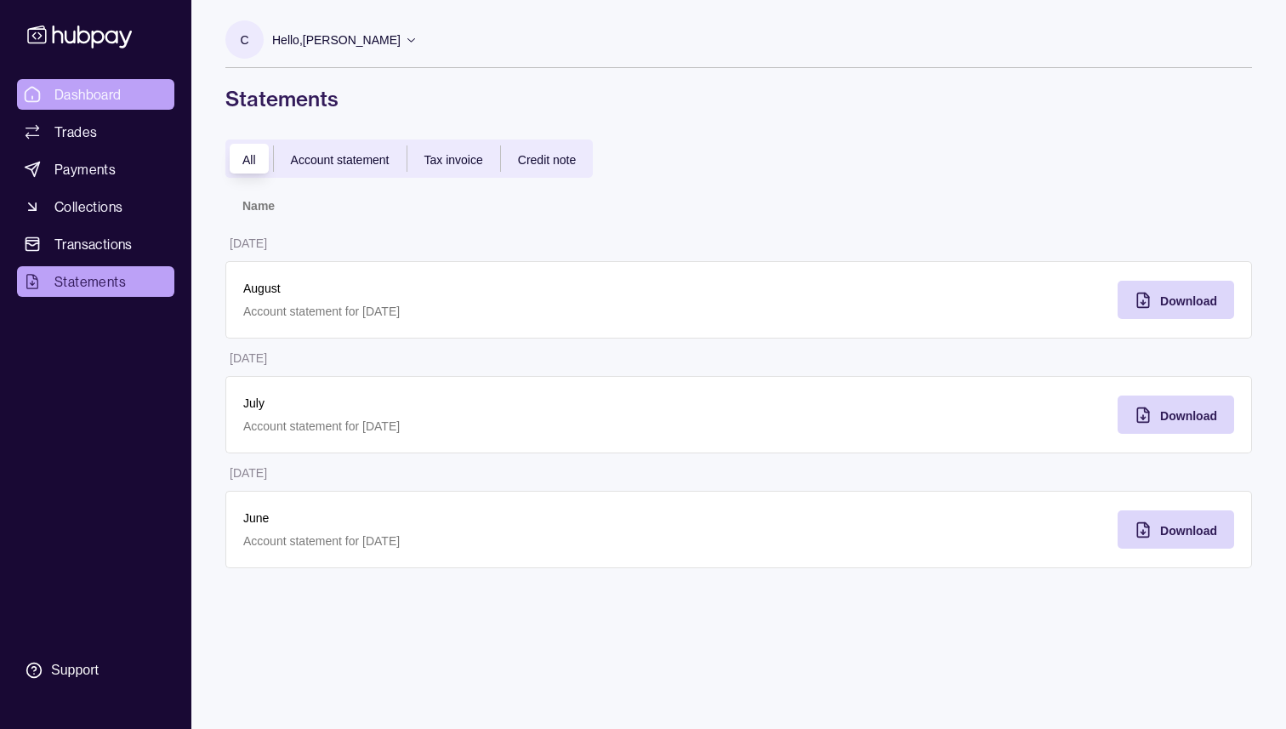
click at [88, 85] on span "Dashboard" at bounding box center [87, 94] width 67 height 20
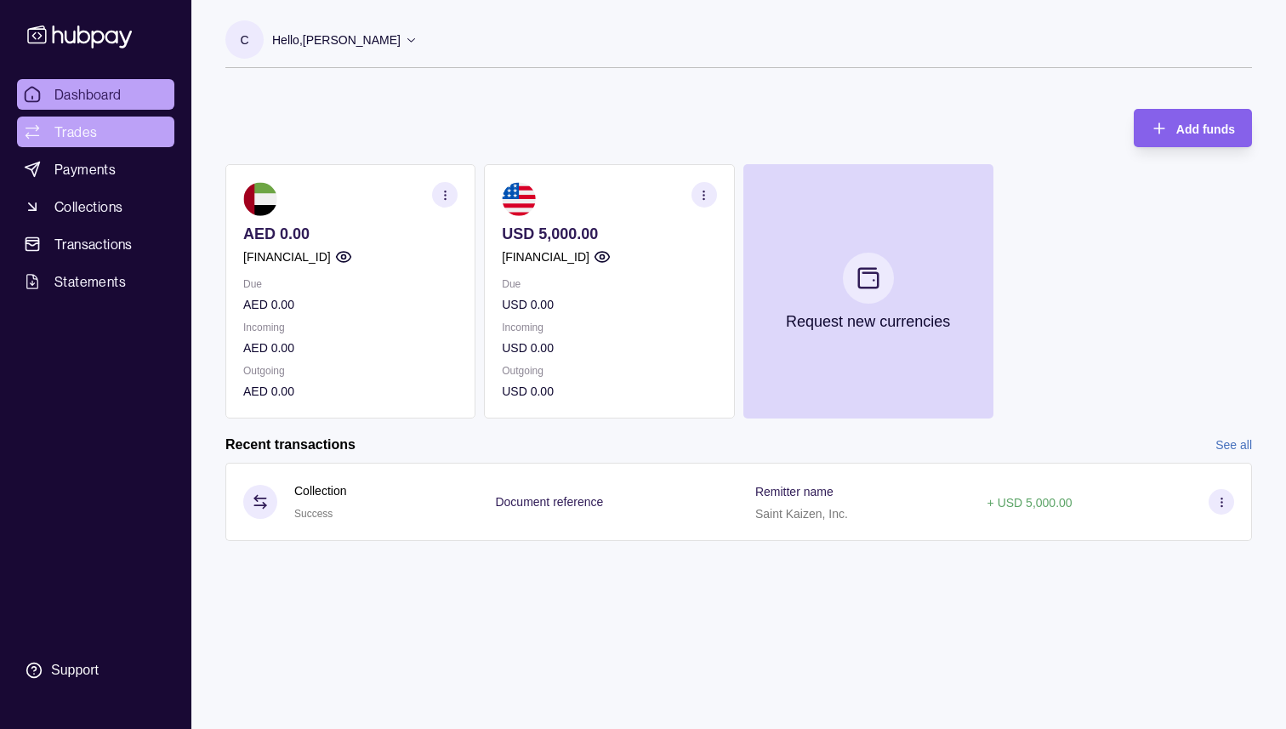
click at [126, 143] on link "Trades" at bounding box center [95, 131] width 157 height 31
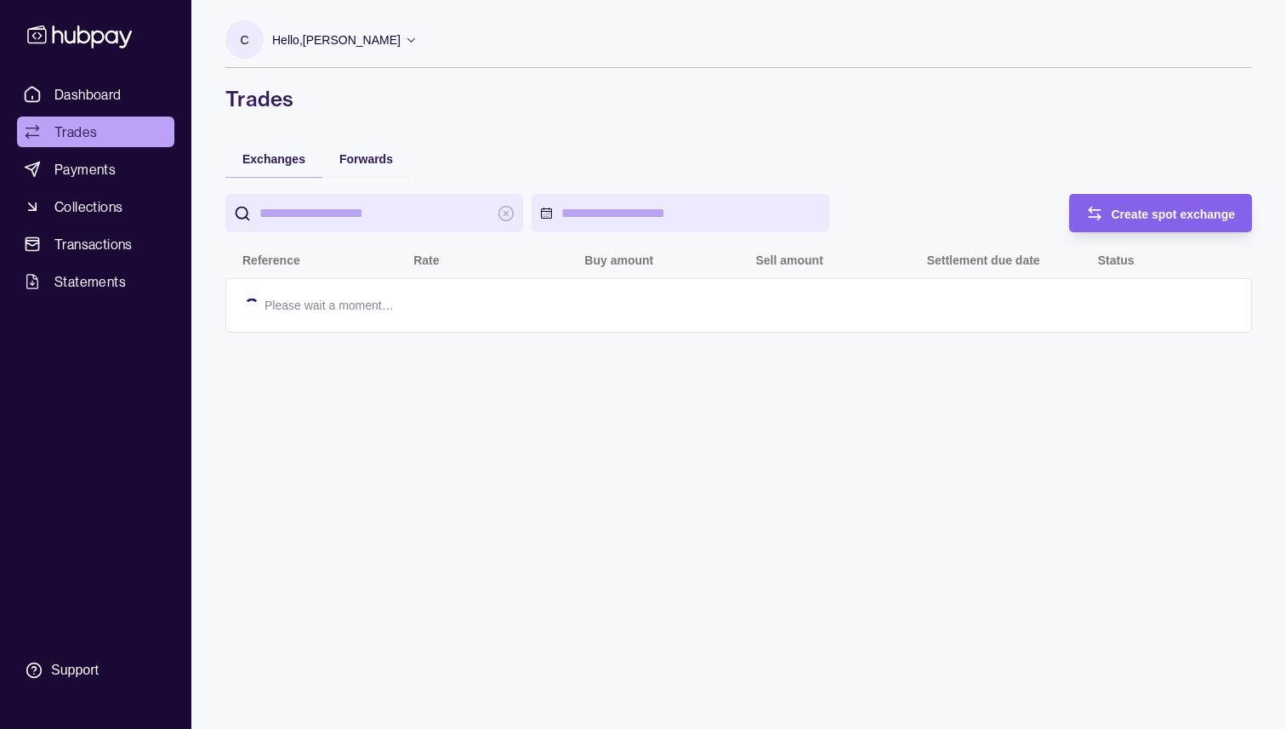
click at [112, 107] on link "Dashboard" at bounding box center [95, 94] width 157 height 31
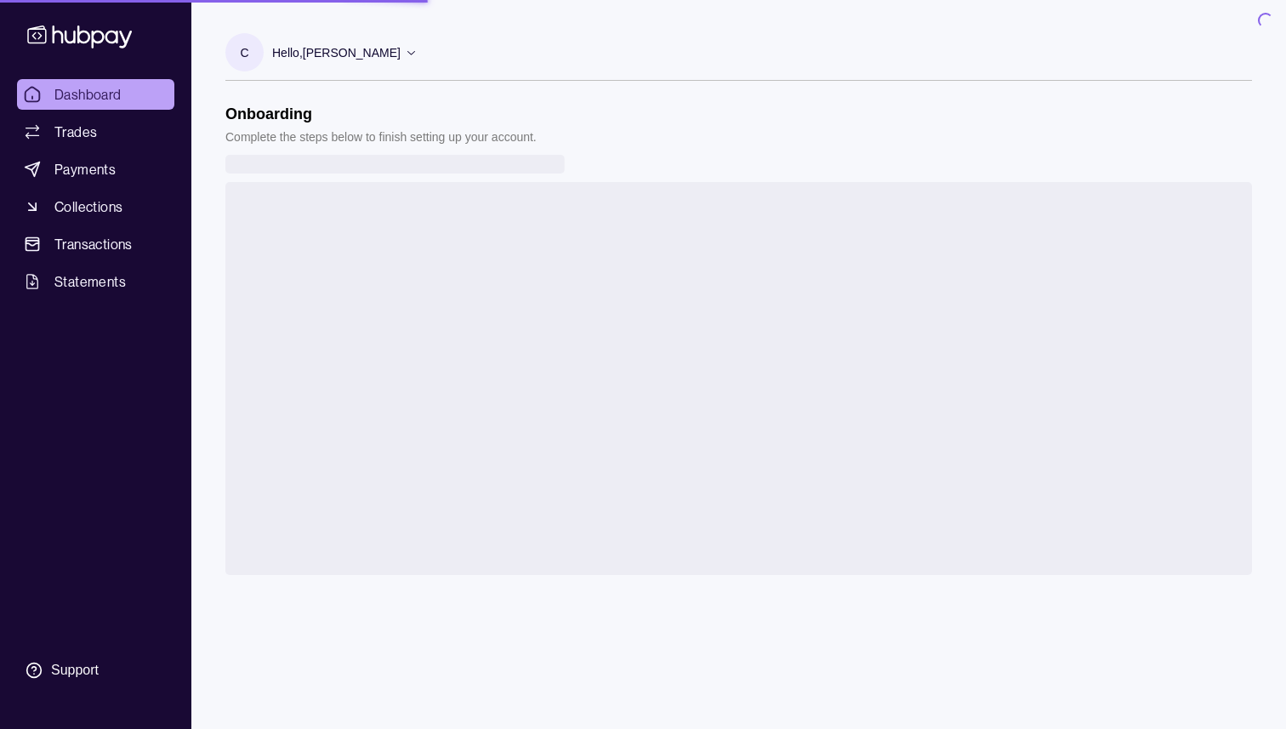
click at [99, 88] on span "Dashboard" at bounding box center [87, 94] width 67 height 20
